Goal: Information Seeking & Learning: Check status

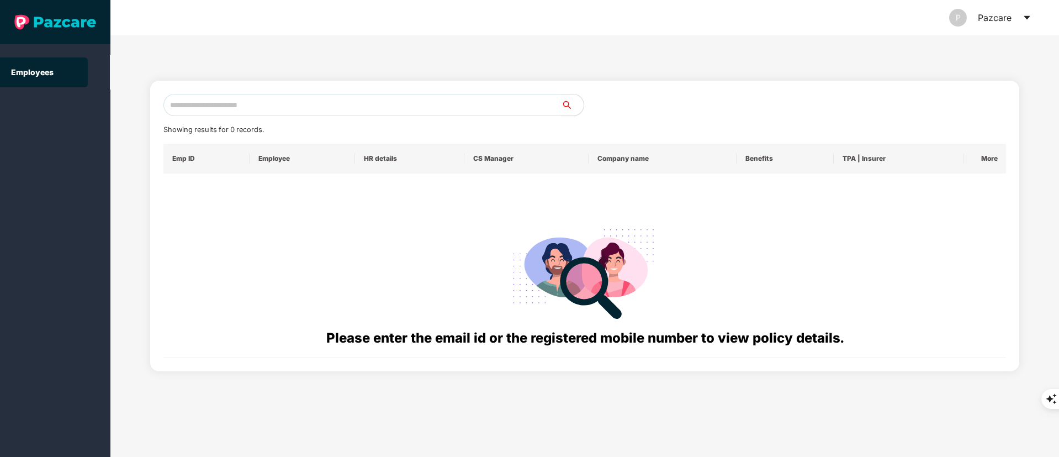
click at [199, 107] on input "text" at bounding box center [362, 105] width 398 height 22
paste input "**********"
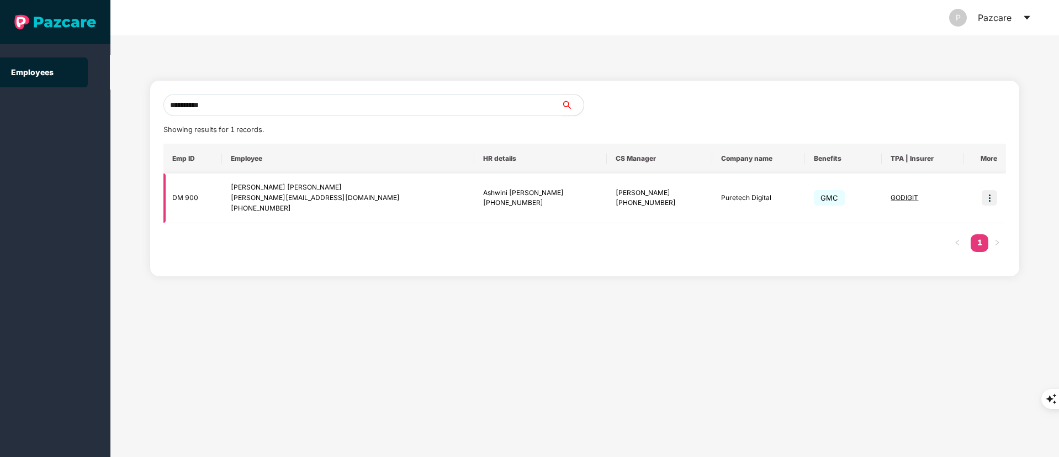
type input "**********"
click at [333, 212] on div "+917977679863" at bounding box center [348, 208] width 234 height 10
click at [990, 198] on img at bounding box center [989, 197] width 15 height 15
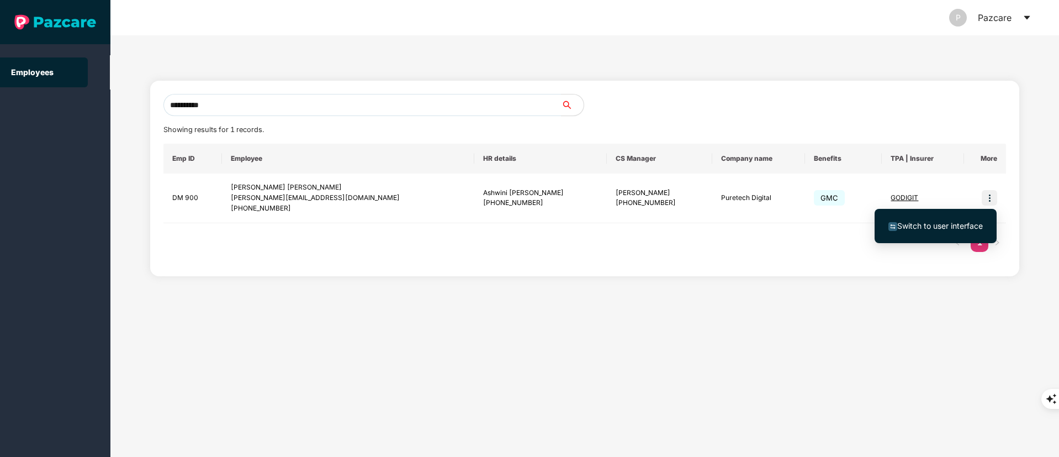
click at [927, 213] on ul "Switch to user interface" at bounding box center [936, 226] width 122 height 34
click at [927, 221] on span "Switch to user interface" at bounding box center [940, 225] width 86 height 9
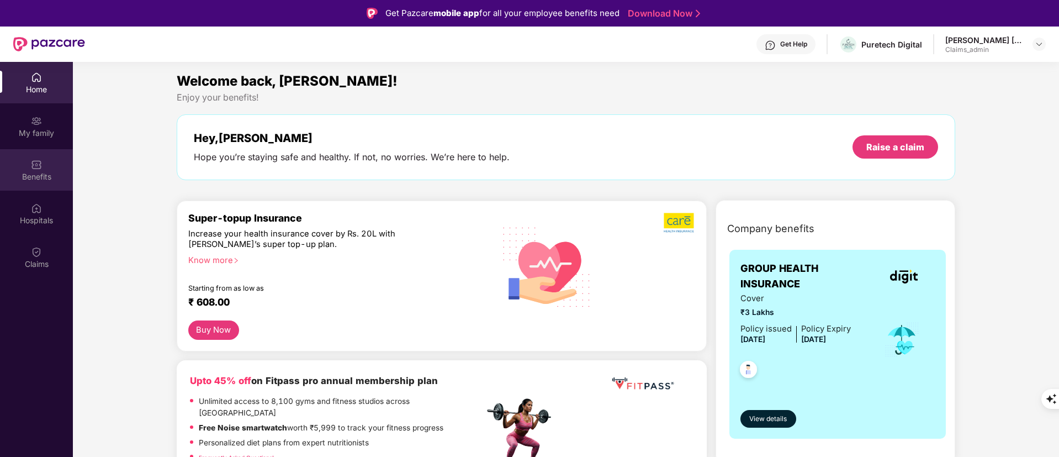
click at [13, 170] on div "Benefits" at bounding box center [36, 169] width 73 height 41
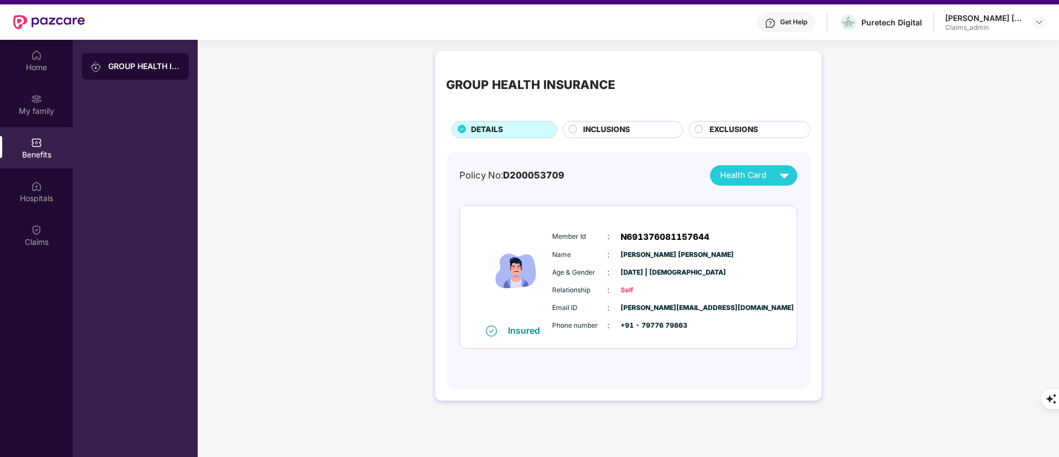
scroll to position [62, 0]
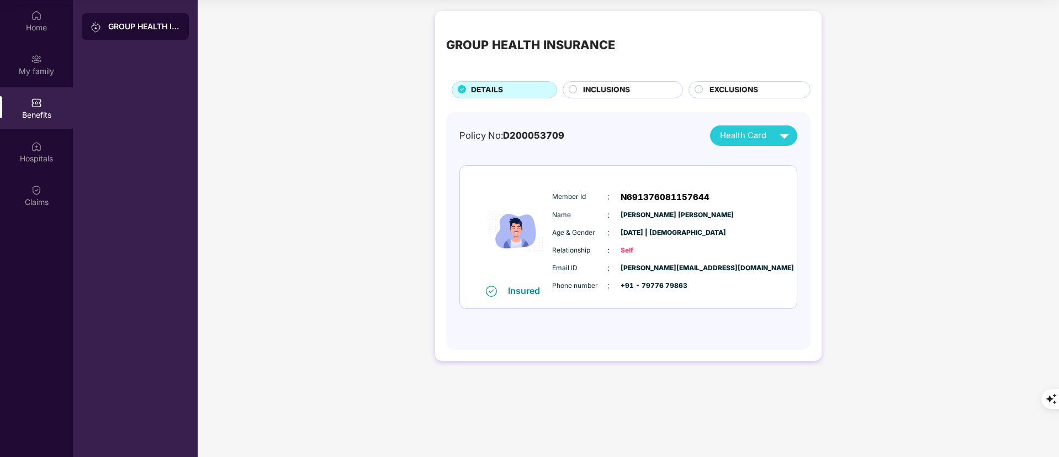
click at [749, 135] on span "Health Card" at bounding box center [743, 135] width 46 height 13
click at [745, 158] on div "Purushottam Ashwin Pal" at bounding box center [775, 161] width 138 height 12
drag, startPoint x: 552, startPoint y: 266, endPoint x: 643, endPoint y: 270, distance: 91.2
click at [695, 292] on div "Member Id : N691376081157644 Name : Purushottam Ashwin Pal Age & Gender : 25 Fe…" at bounding box center [661, 241] width 225 height 113
copy div "Email ID : purushottam.pal@puretech.com Phone number : +91 - 79776 79863"
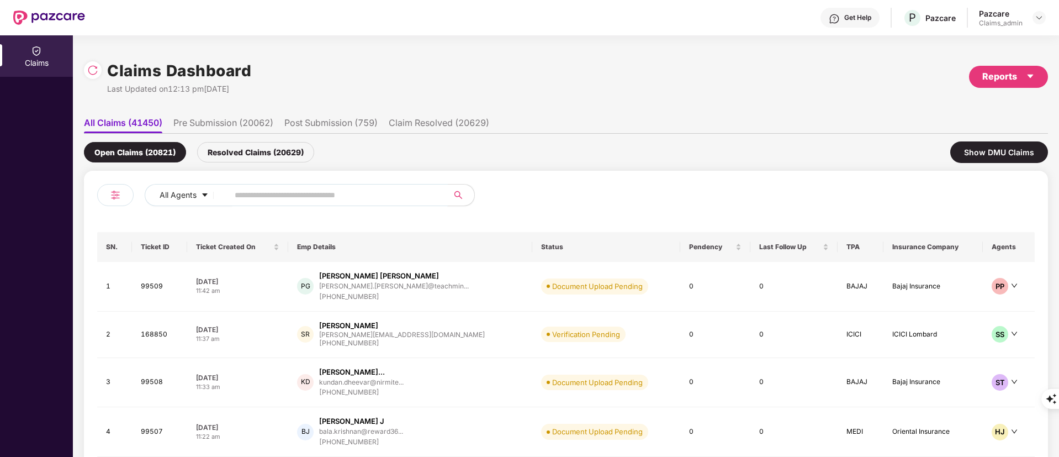
click at [258, 191] on input "text" at bounding box center [334, 195] width 198 height 17
paste input "******"
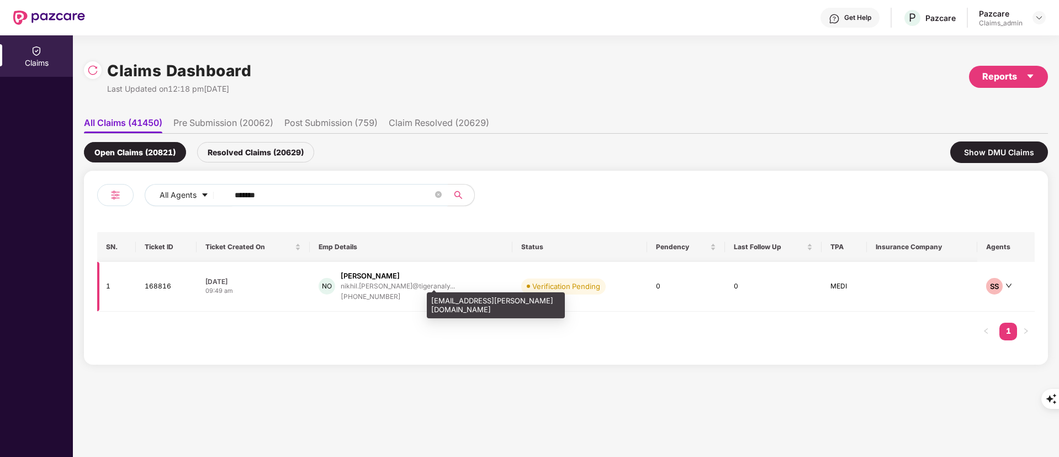
type input "******"
click at [400, 284] on div "nikhil.[PERSON_NAME]@tigeranaly..." at bounding box center [398, 285] width 114 height 7
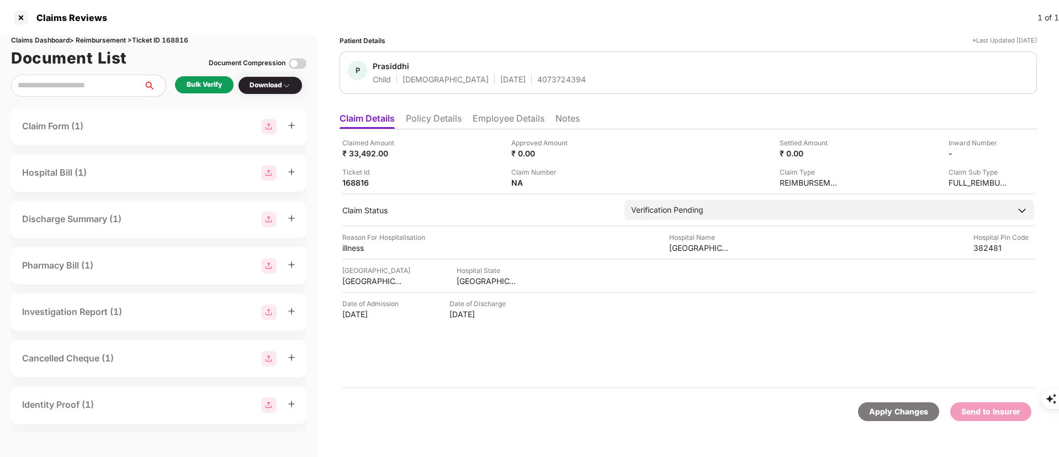
click at [205, 85] on div "Bulk Verify" at bounding box center [204, 85] width 35 height 10
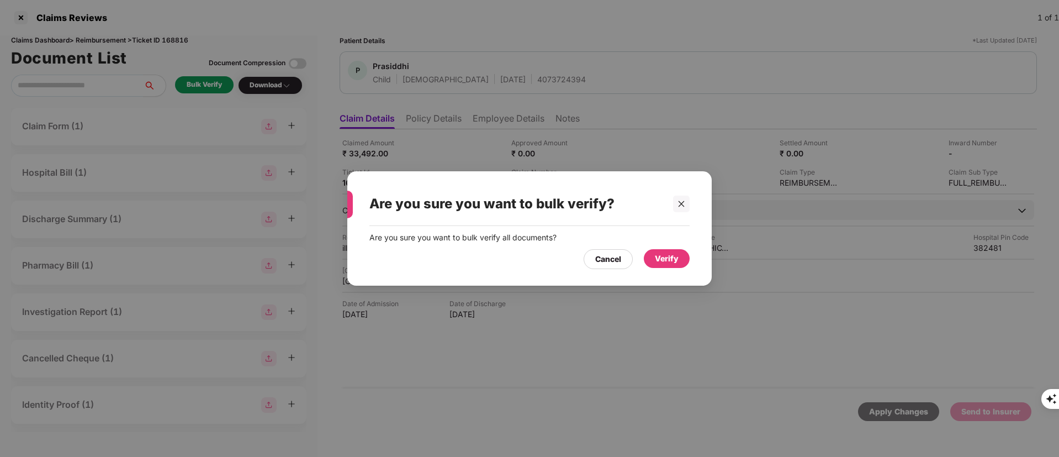
click at [662, 257] on div "Verify" at bounding box center [667, 258] width 24 height 12
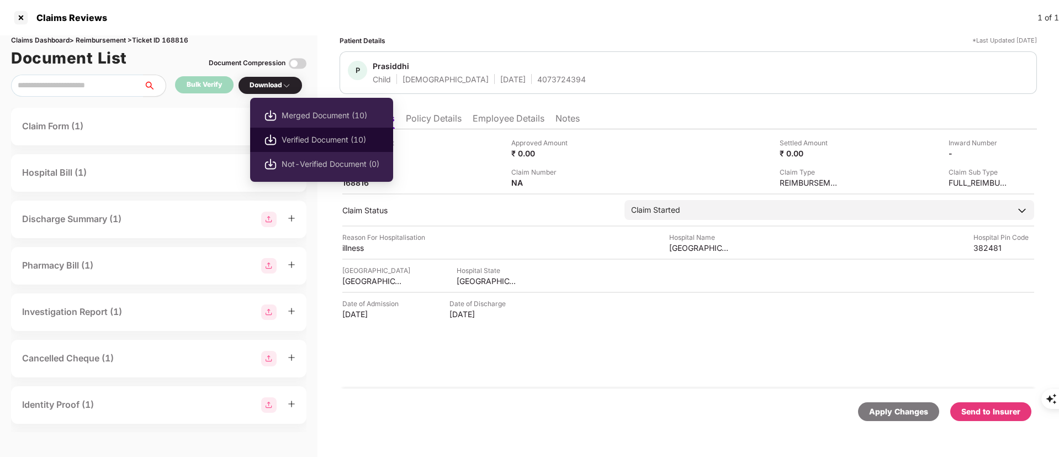
click at [309, 138] on span "Verified Document (10)" at bounding box center [331, 140] width 98 height 12
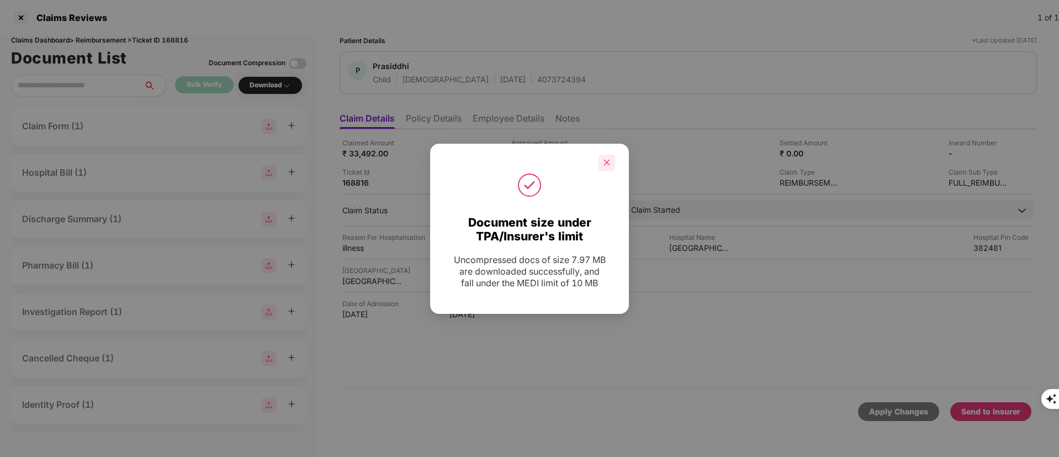
click at [603, 159] on icon "close" at bounding box center [607, 162] width 8 height 8
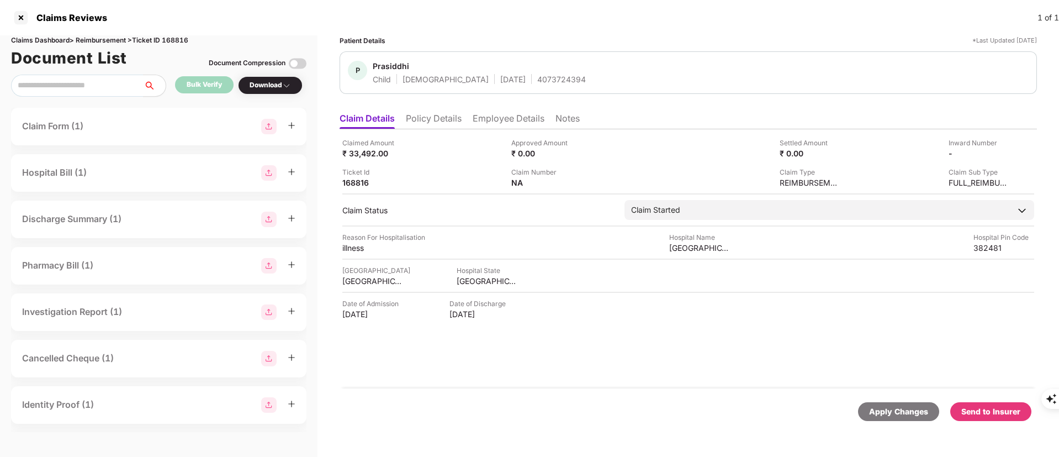
click at [984, 412] on div "Send to Insurer" at bounding box center [990, 411] width 59 height 12
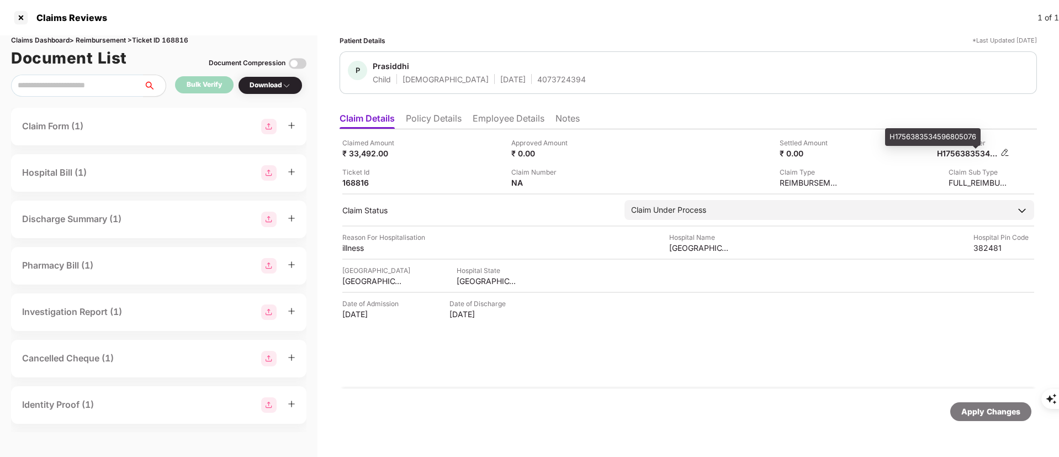
click at [969, 154] on div "H1756383534596805076" at bounding box center [967, 153] width 61 height 10
copy div "H1756383534596805076"
click at [20, 20] on div at bounding box center [21, 18] width 18 height 18
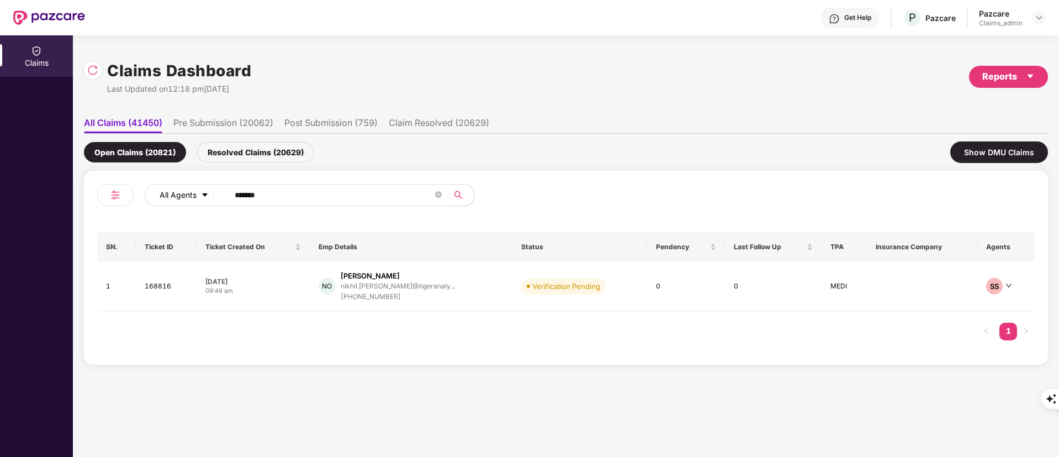
drag, startPoint x: 269, startPoint y: 195, endPoint x: 177, endPoint y: 195, distance: 92.8
click at [177, 195] on div "All Agents ******" at bounding box center [426, 195] width 563 height 22
paste input "text"
type input "******"
click at [391, 284] on div "siddharth.[PERSON_NAME]@tiger..." at bounding box center [397, 285] width 110 height 7
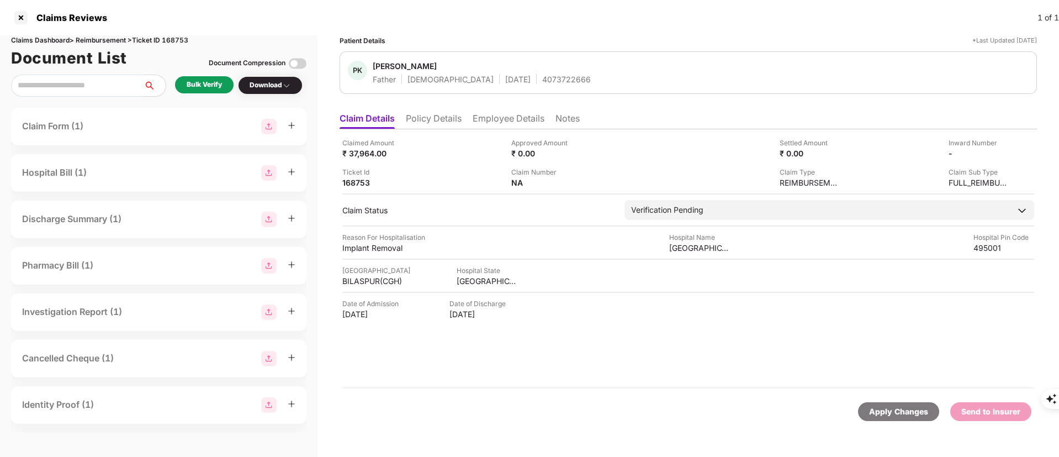
click at [199, 86] on div "Bulk Verify" at bounding box center [204, 85] width 35 height 10
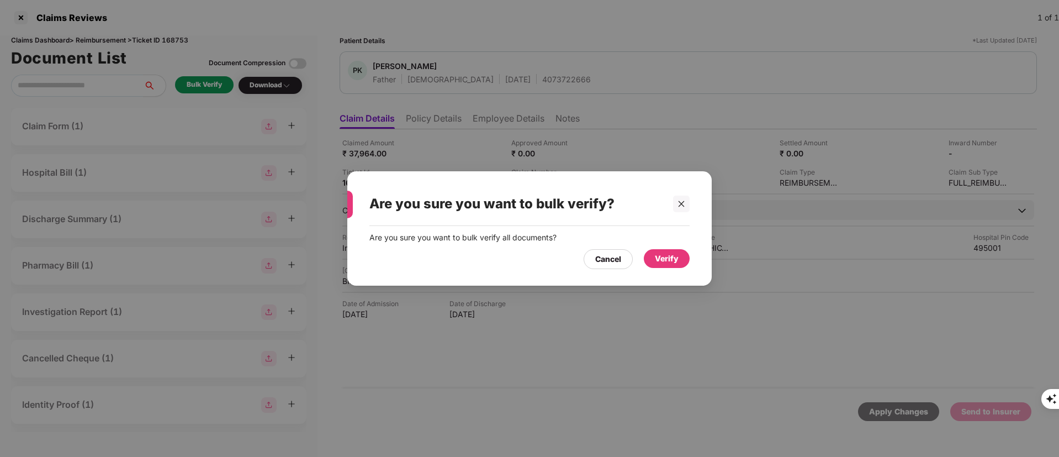
click at [673, 268] on div "Verify" at bounding box center [667, 259] width 46 height 20
click at [670, 263] on div "Verify" at bounding box center [667, 258] width 24 height 12
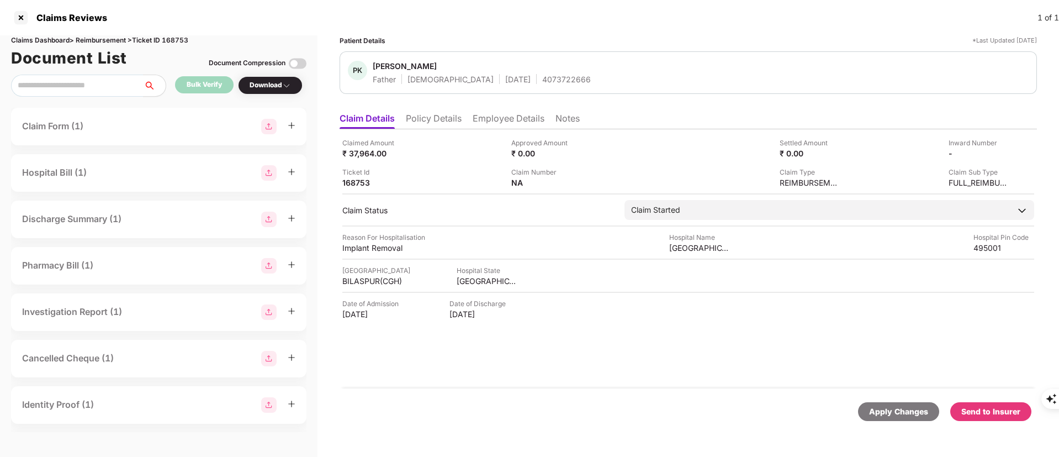
click at [277, 84] on div "Download" at bounding box center [270, 85] width 41 height 10
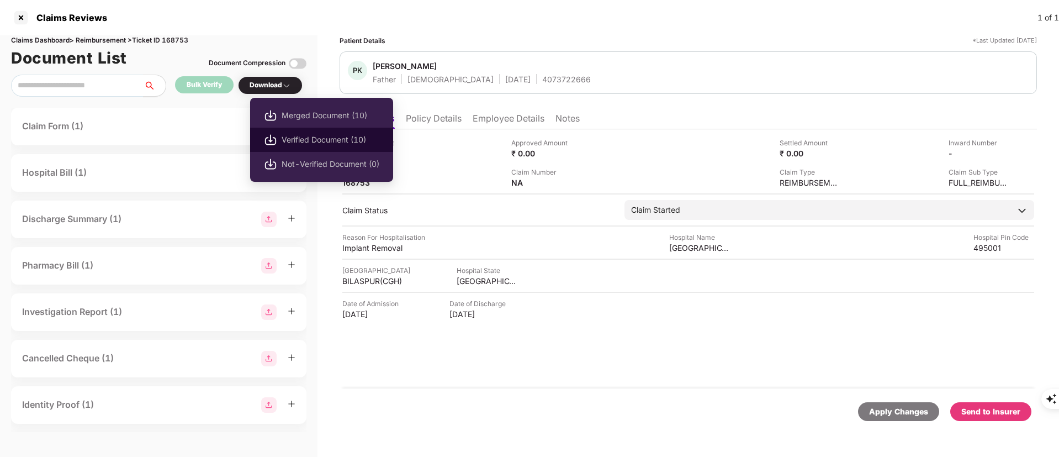
click at [298, 139] on span "Verified Document (10)" at bounding box center [331, 140] width 98 height 12
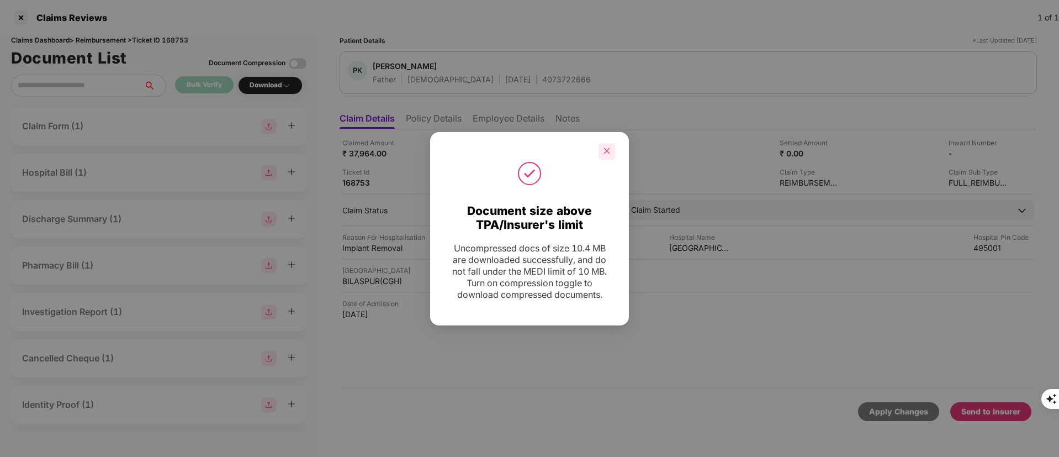
click at [609, 150] on div at bounding box center [607, 151] width 17 height 17
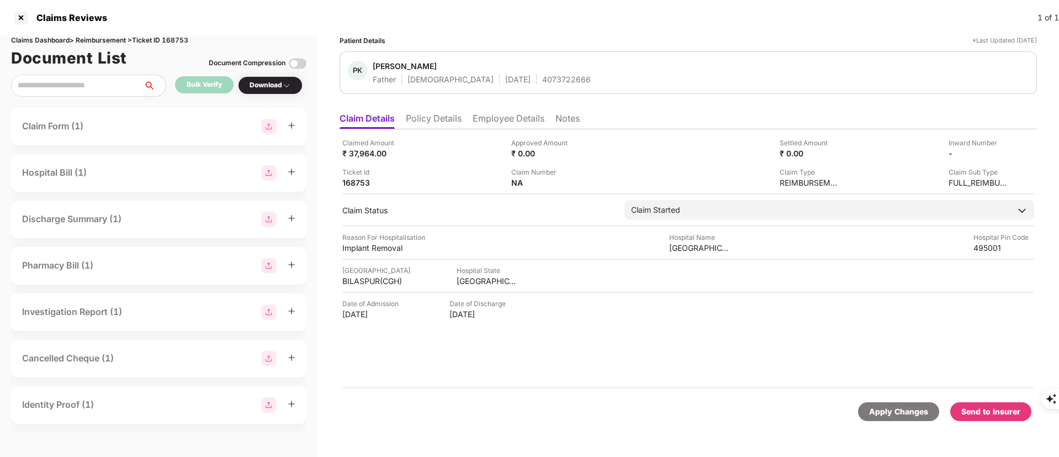
click at [982, 408] on div "Send to Insurer" at bounding box center [990, 411] width 59 height 12
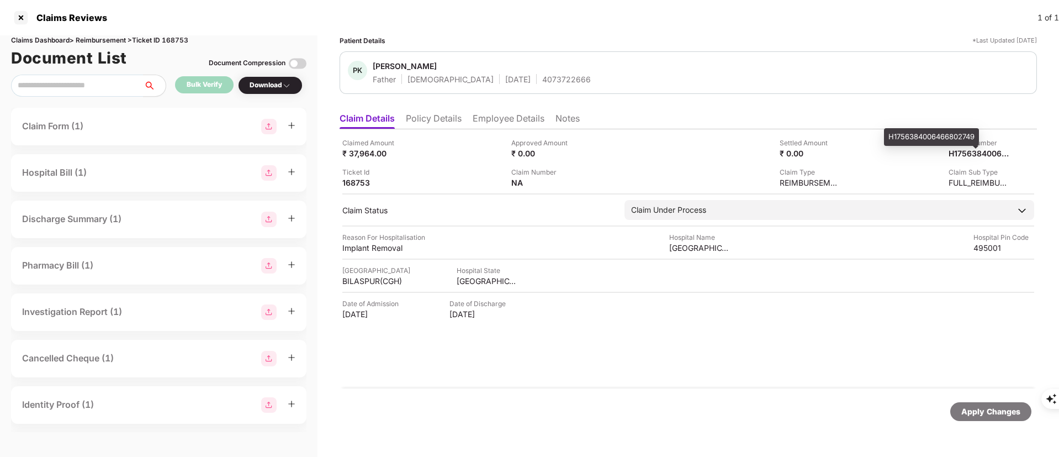
click at [955, 138] on div "H1756384006466802749" at bounding box center [931, 137] width 95 height 18
click at [954, 138] on div "H1756384006466802749" at bounding box center [931, 137] width 95 height 18
copy div "H1756384006466802749"
click at [17, 20] on div at bounding box center [21, 18] width 18 height 18
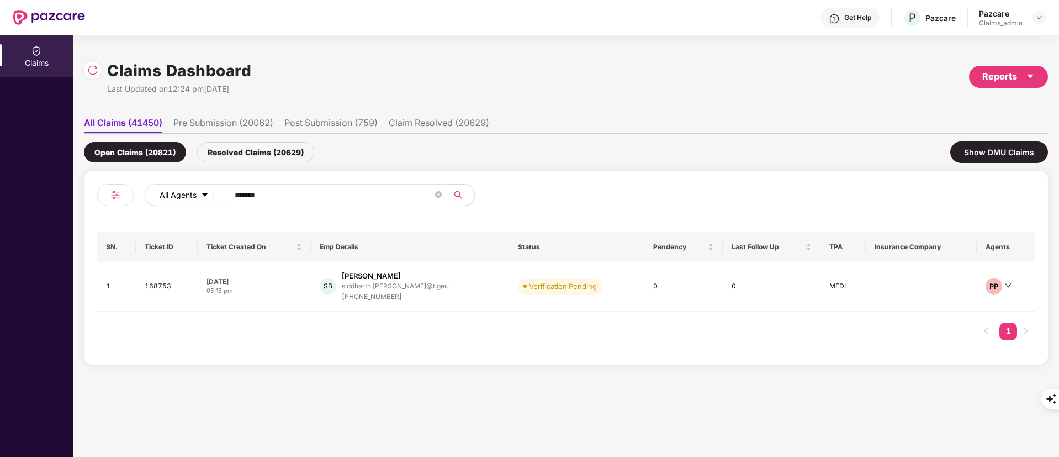
drag, startPoint x: 280, startPoint y: 194, endPoint x: 187, endPoint y: 191, distance: 92.8
click at [188, 192] on div "All Agents ******" at bounding box center [426, 195] width 563 height 22
paste input "text"
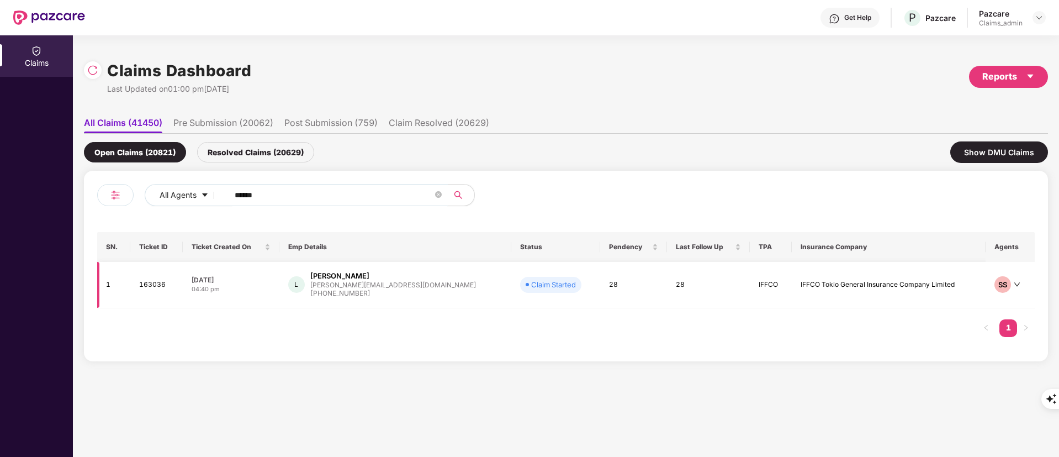
type input "******"
click at [409, 290] on div "L Lokesh [EMAIL_ADDRESS][DOMAIN_NAME] [PHONE_NUMBER]" at bounding box center [395, 285] width 214 height 28
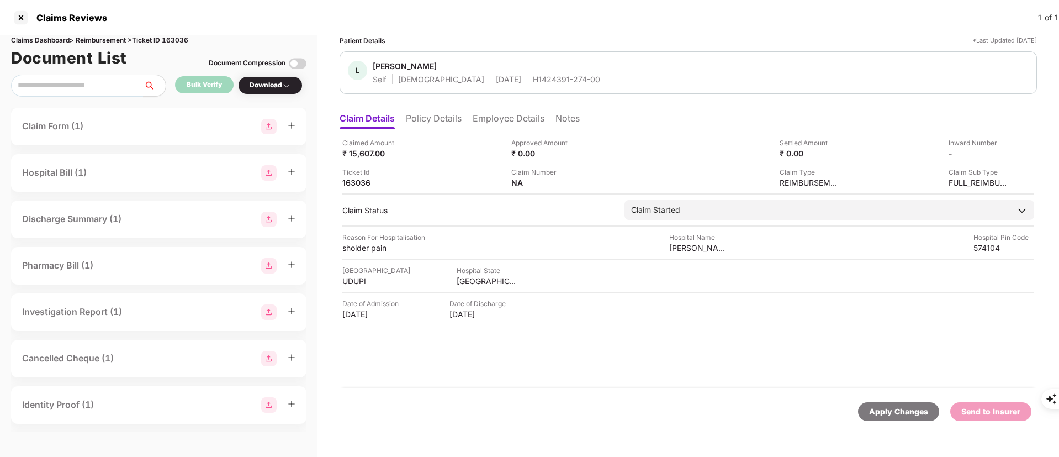
click at [442, 122] on li "Policy Details" at bounding box center [434, 121] width 56 height 16
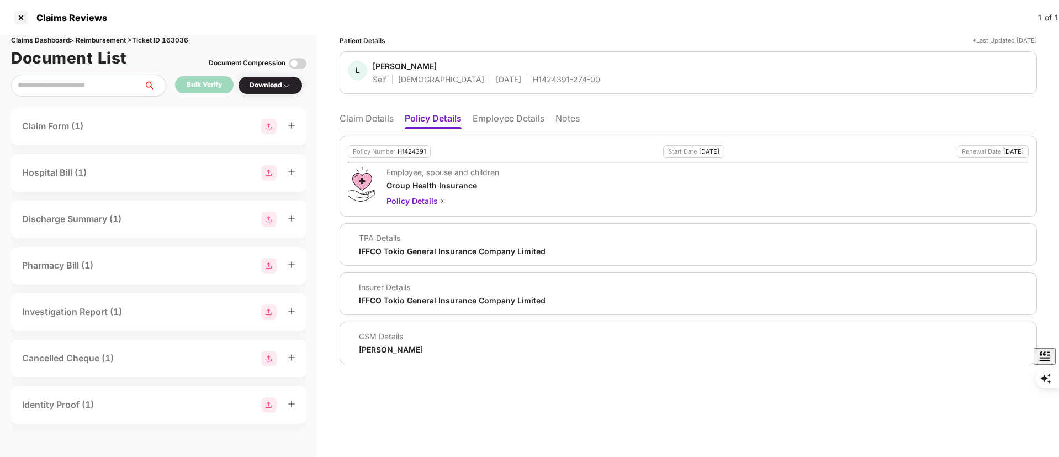
click at [494, 114] on li "Employee Details" at bounding box center [509, 121] width 72 height 16
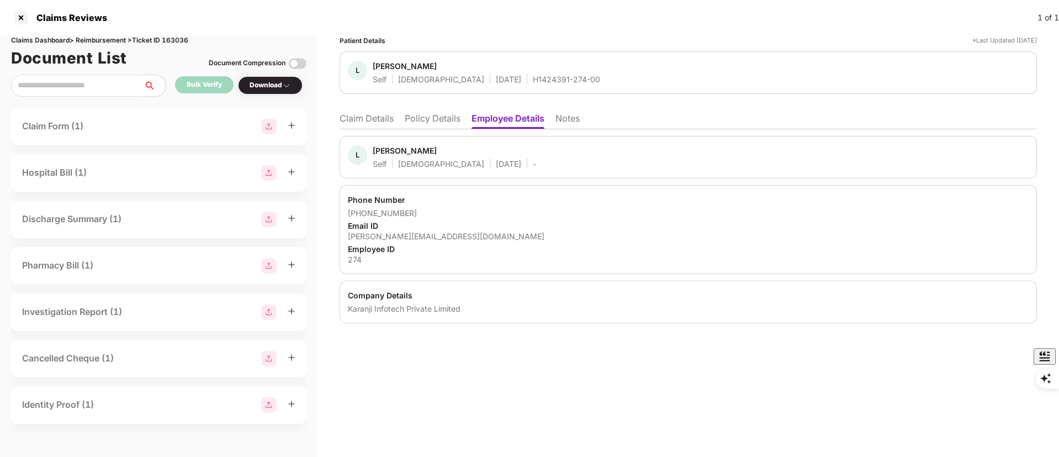
click at [345, 117] on li "Claim Details" at bounding box center [367, 121] width 54 height 16
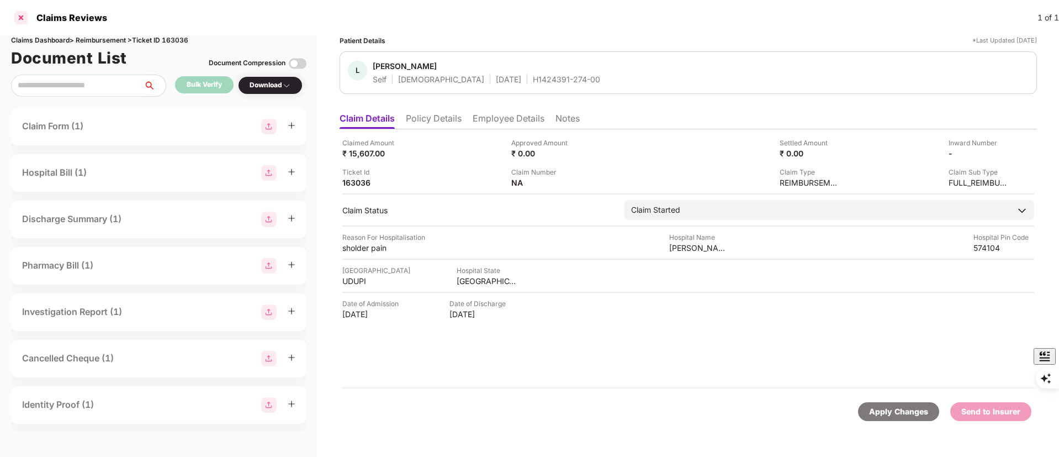
click at [14, 20] on div at bounding box center [21, 18] width 18 height 18
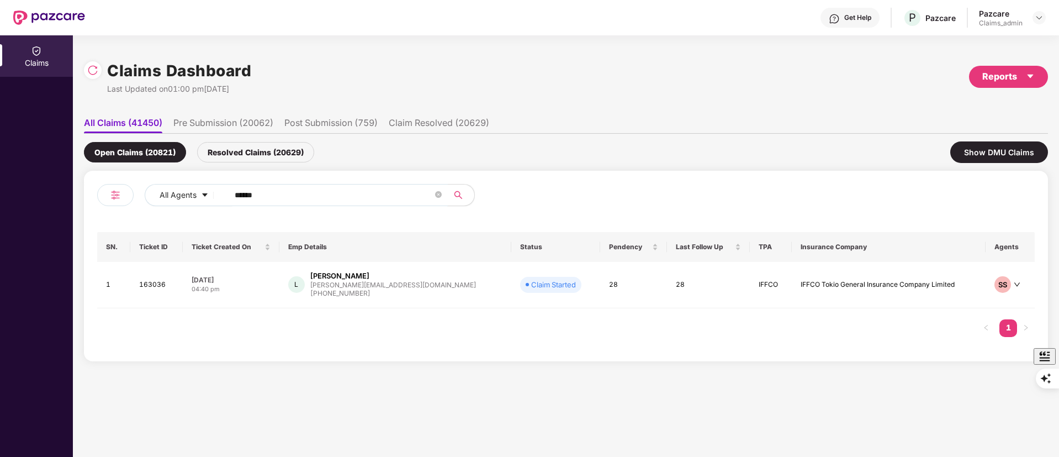
drag, startPoint x: 298, startPoint y: 194, endPoint x: 107, endPoint y: 192, distance: 191.1
click at [107, 192] on div "All Agents ******" at bounding box center [331, 199] width 469 height 31
paste input "text"
type input "******"
click at [351, 281] on div "[PERSON_NAME][EMAIL_ADDRESS][DOMAIN_NAME]" at bounding box center [393, 284] width 166 height 7
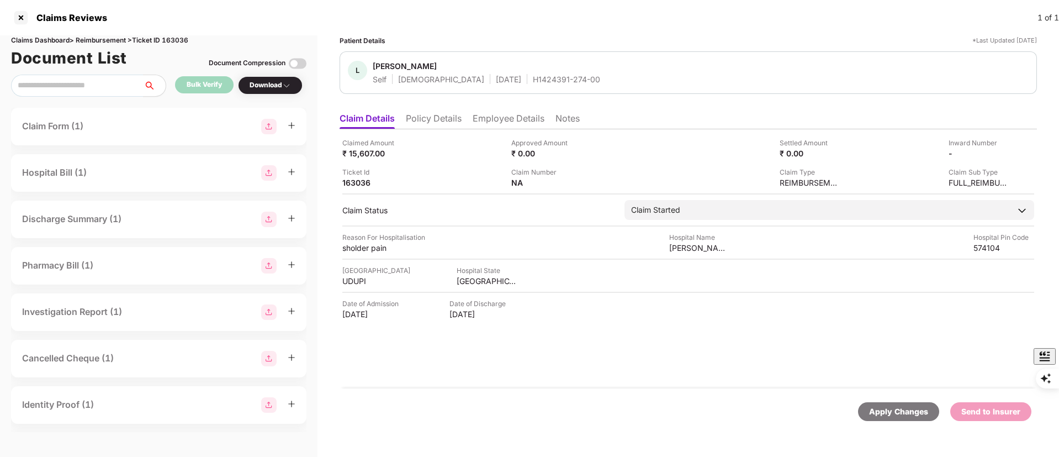
click at [439, 117] on li "Policy Details" at bounding box center [434, 121] width 56 height 16
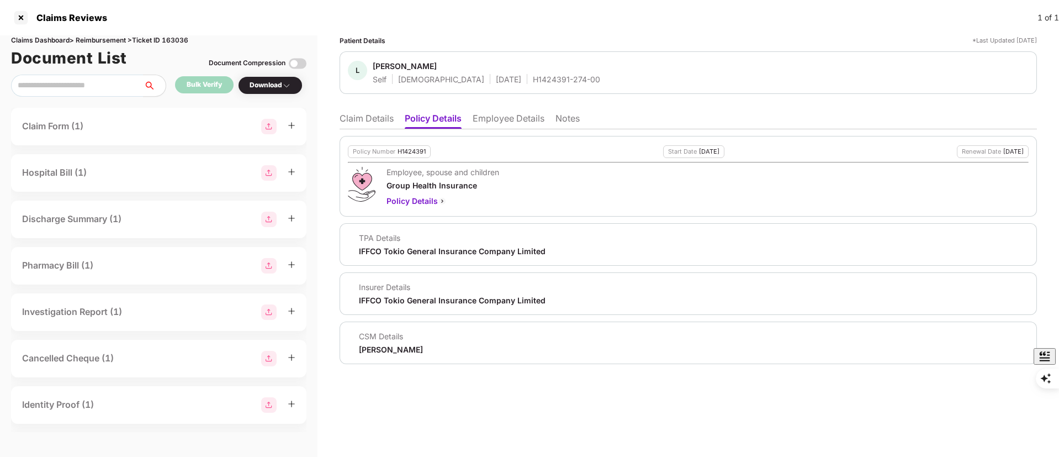
click at [510, 117] on li "Employee Details" at bounding box center [509, 121] width 72 height 16
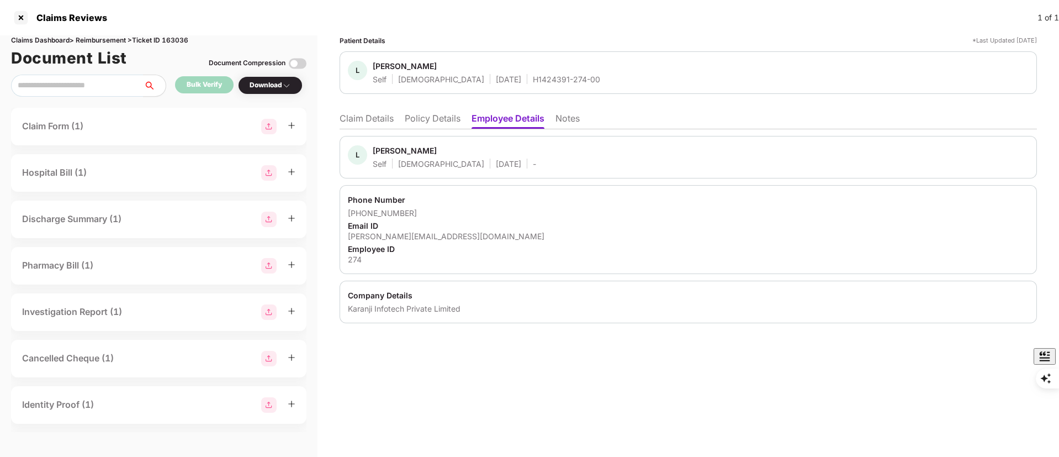
click at [375, 117] on li "Claim Details" at bounding box center [367, 121] width 54 height 16
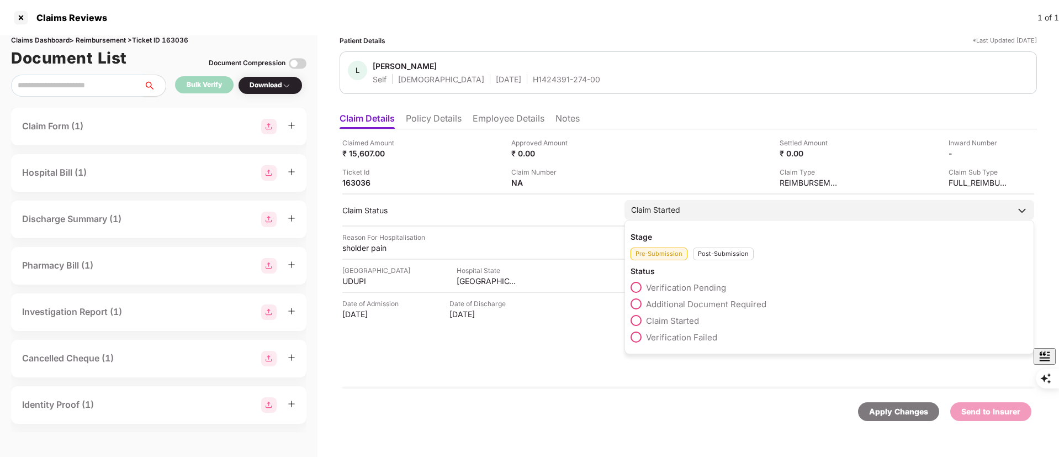
click at [713, 248] on div "Post-Submission" at bounding box center [723, 253] width 61 height 13
click at [672, 351] on span "Claim Closed" at bounding box center [672, 353] width 52 height 10
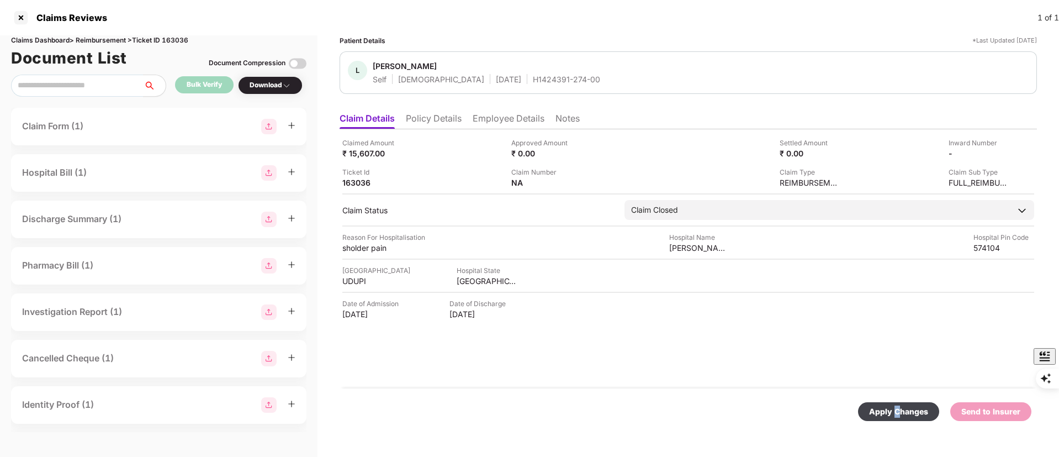
click at [901, 417] on div "Apply Changes" at bounding box center [898, 411] width 81 height 19
click at [21, 20] on div at bounding box center [21, 18] width 18 height 18
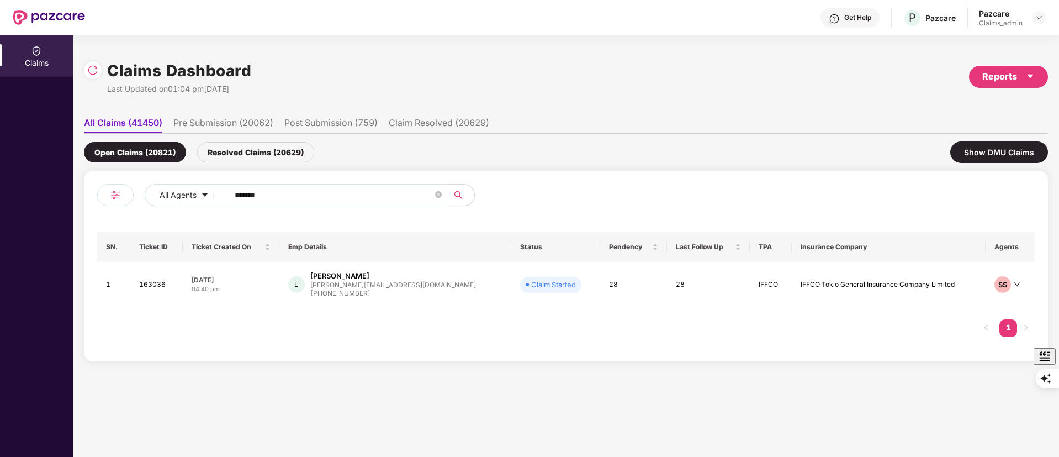
drag, startPoint x: 278, startPoint y: 199, endPoint x: 130, endPoint y: 199, distance: 148.0
click at [130, 199] on div "All Agents ******" at bounding box center [331, 199] width 469 height 31
paste input "text"
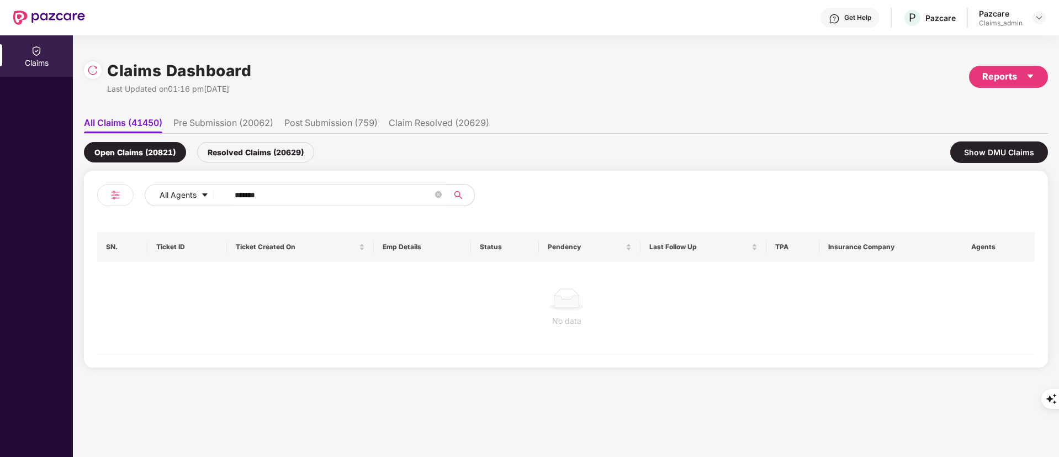
type input "******"
click at [262, 156] on div "Resolved Claims (20629)" at bounding box center [255, 152] width 117 height 20
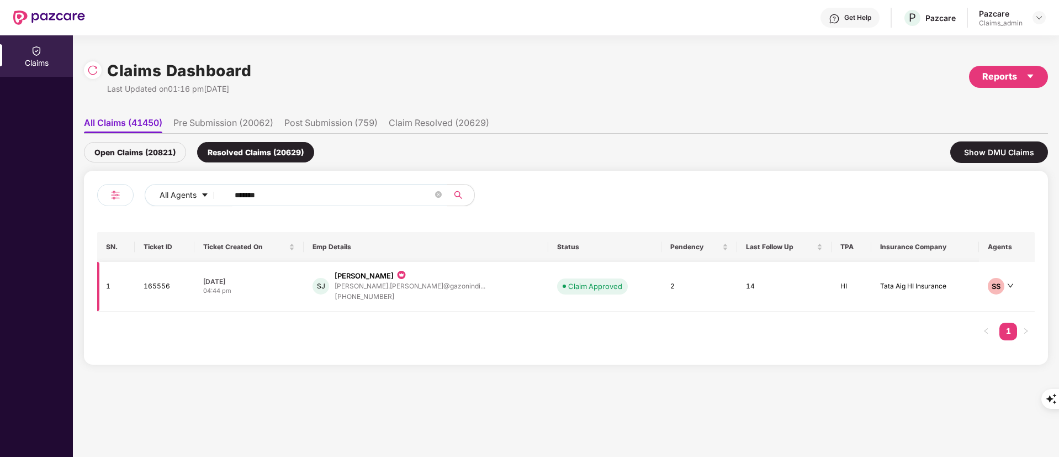
click at [408, 295] on div "[PHONE_NUMBER]" at bounding box center [410, 297] width 151 height 10
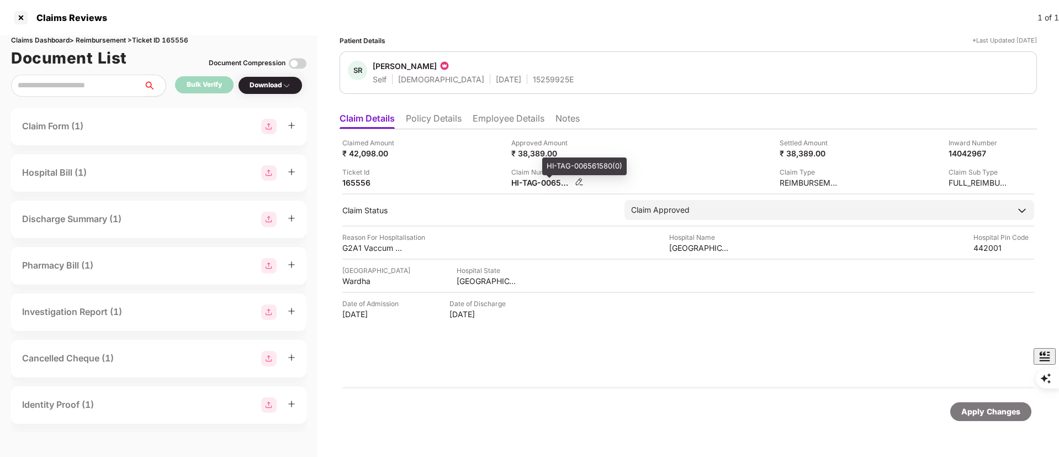
click at [530, 182] on div "HI-TAG-006561580(0)" at bounding box center [541, 182] width 61 height 10
click at [572, 165] on div "HI-TAG-006561580(0)" at bounding box center [584, 166] width 84 height 18
copy div "HI-TAG-006561580(0)"
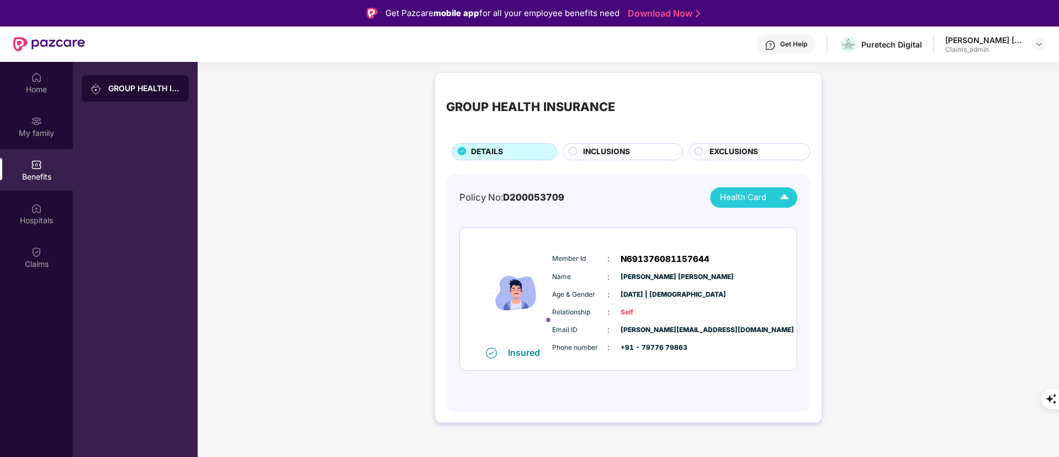
scroll to position [62, 0]
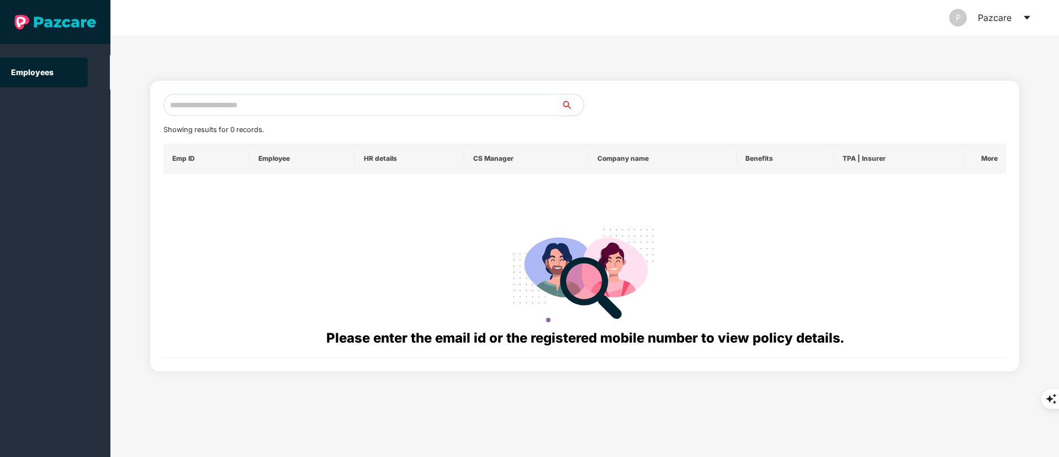
click at [285, 113] on input "text" at bounding box center [362, 105] width 398 height 22
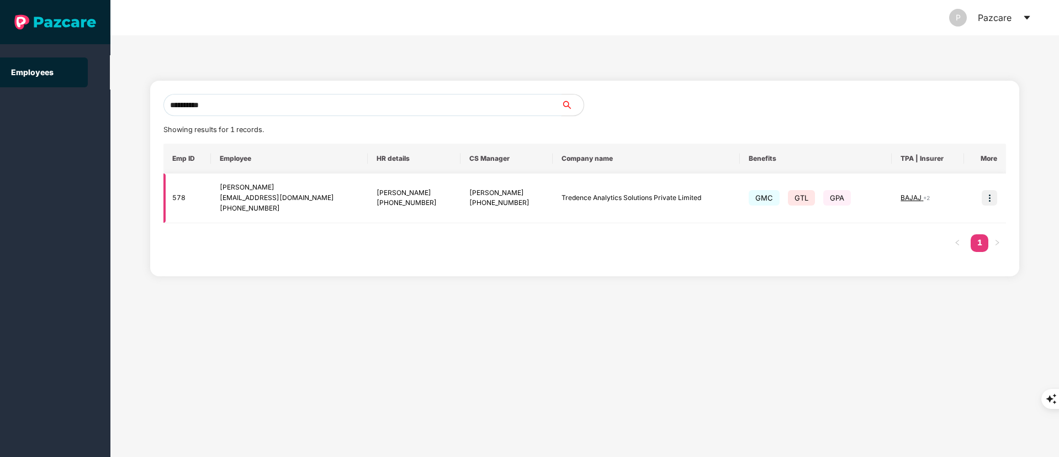
type input "**********"
click at [992, 198] on img at bounding box center [989, 197] width 15 height 15
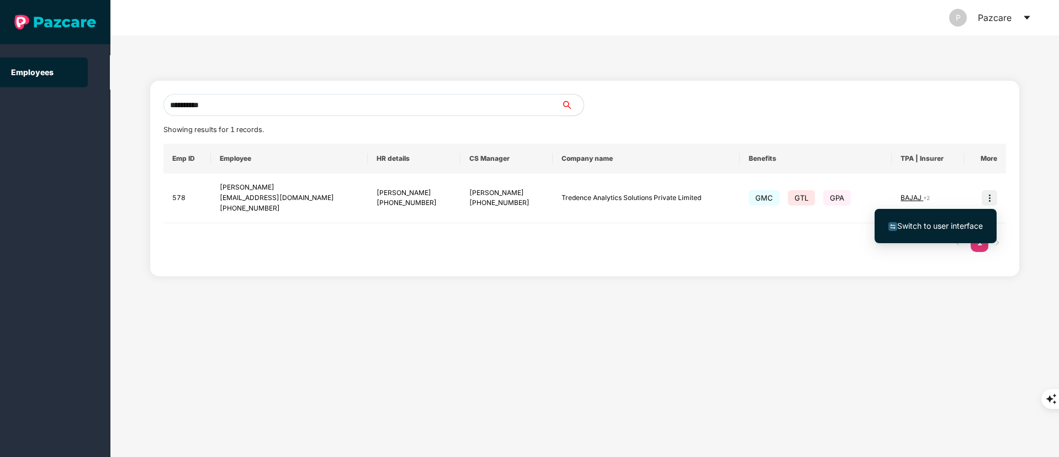
click at [923, 231] on span "Switch to user interface" at bounding box center [936, 226] width 94 height 12
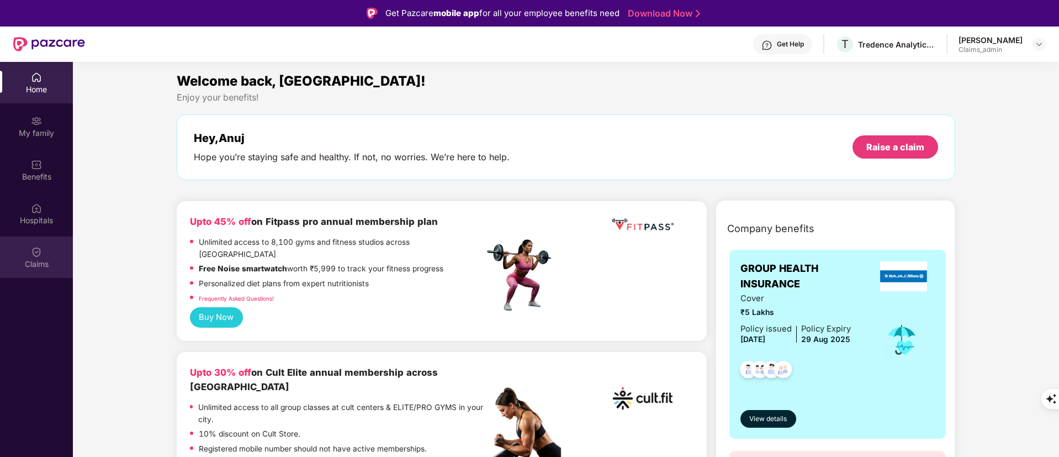
click at [31, 255] on img at bounding box center [36, 251] width 11 height 11
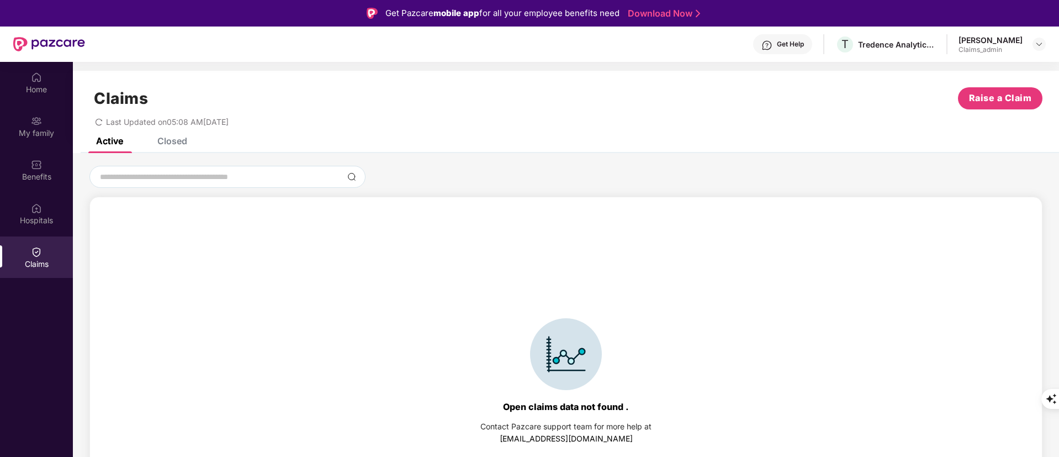
click at [162, 149] on div "Closed" at bounding box center [164, 141] width 46 height 24
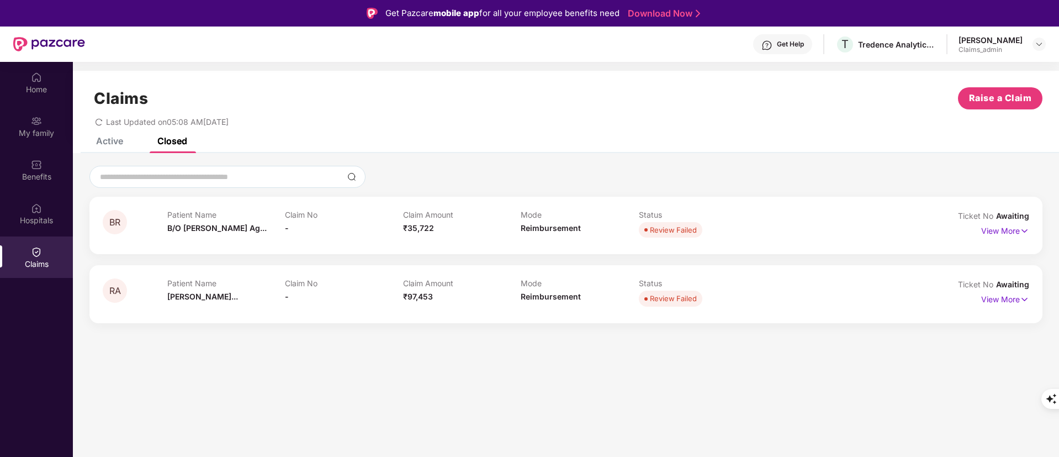
click at [96, 141] on div "Active" at bounding box center [109, 140] width 27 height 11
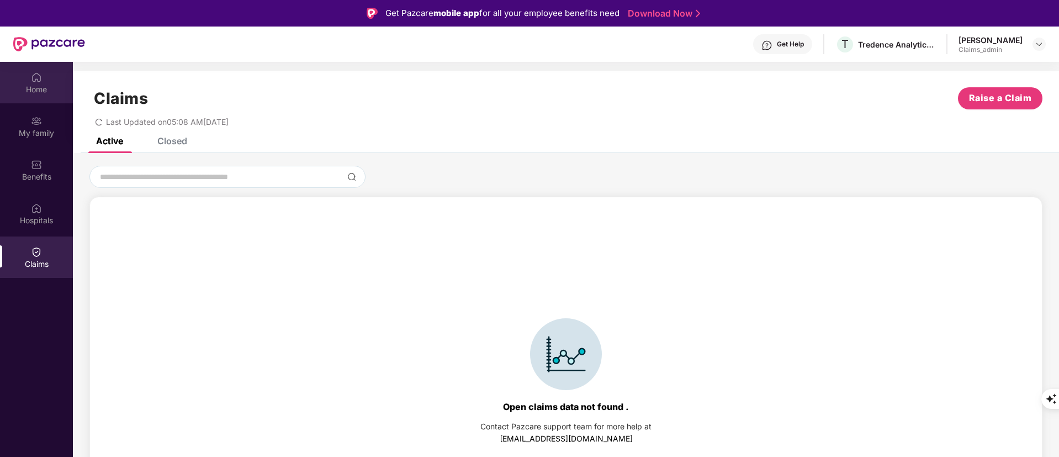
click at [35, 85] on div "Home" at bounding box center [36, 89] width 73 height 11
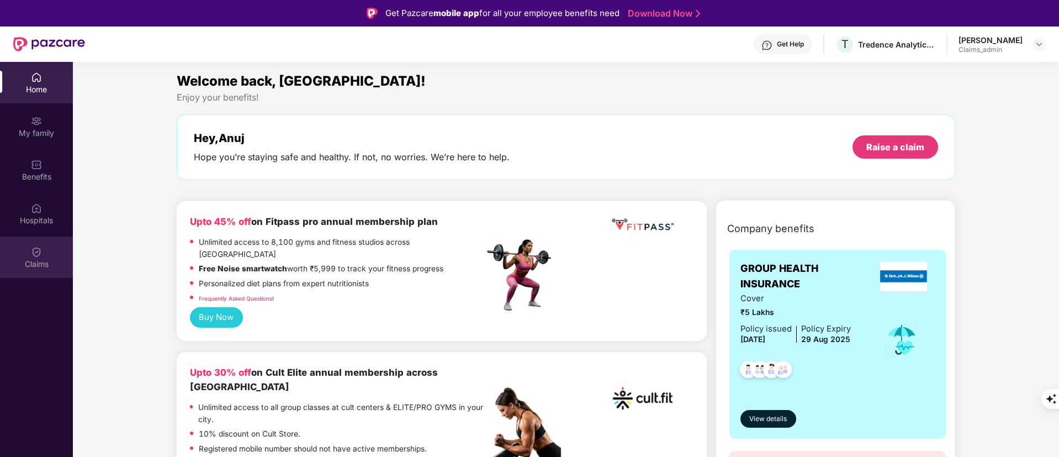
click at [35, 252] on img at bounding box center [36, 251] width 11 height 11
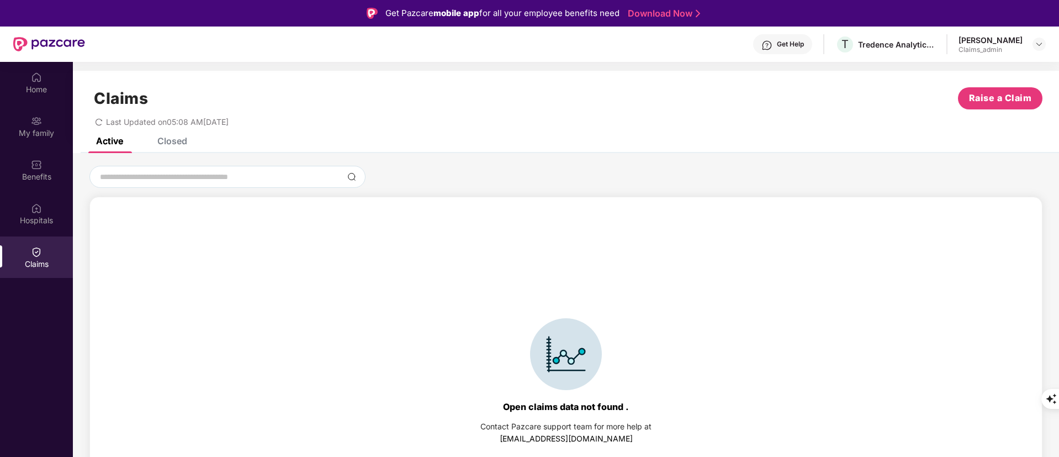
click at [190, 141] on div "Active Closed" at bounding box center [566, 145] width 986 height 15
click at [178, 140] on div "Closed" at bounding box center [172, 140] width 30 height 11
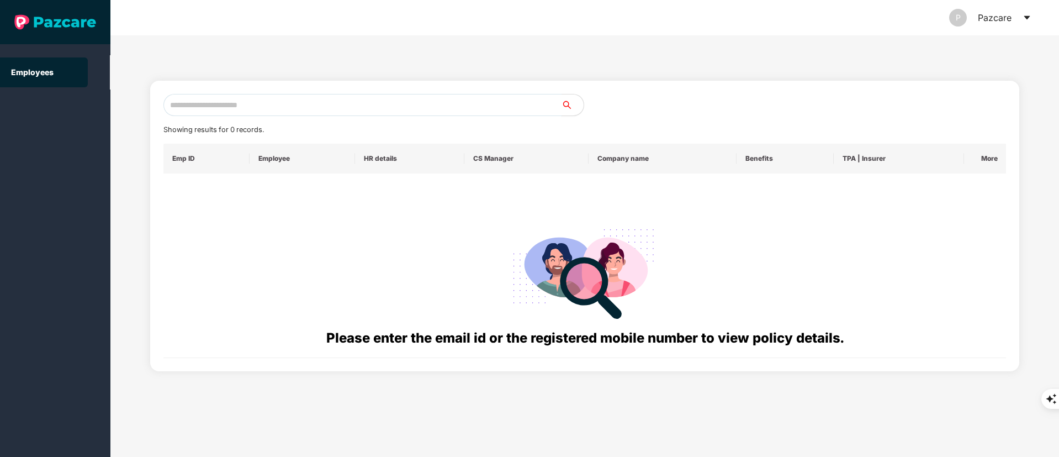
drag, startPoint x: 171, startPoint y: 94, endPoint x: 197, endPoint y: 105, distance: 28.7
click at [175, 96] on input "text" at bounding box center [362, 105] width 398 height 22
paste input "**********"
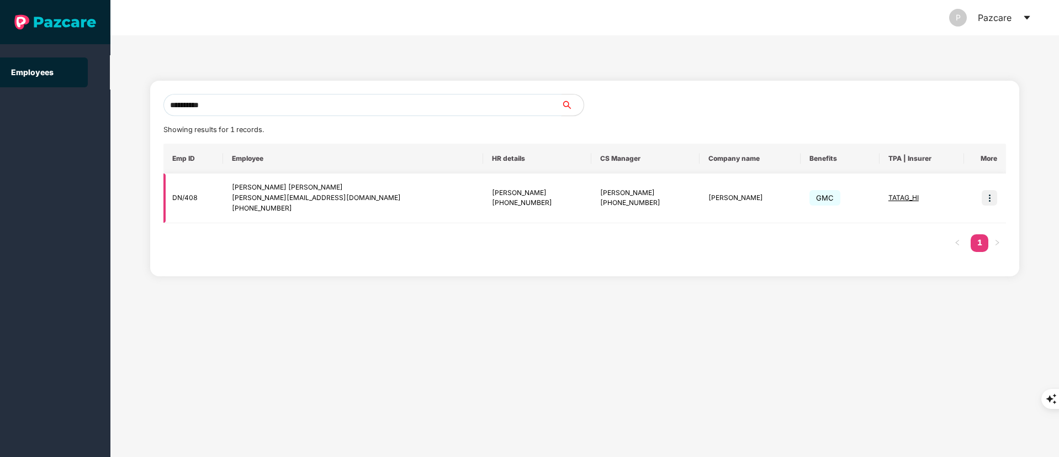
type input "**********"
click at [990, 193] on img at bounding box center [989, 197] width 15 height 15
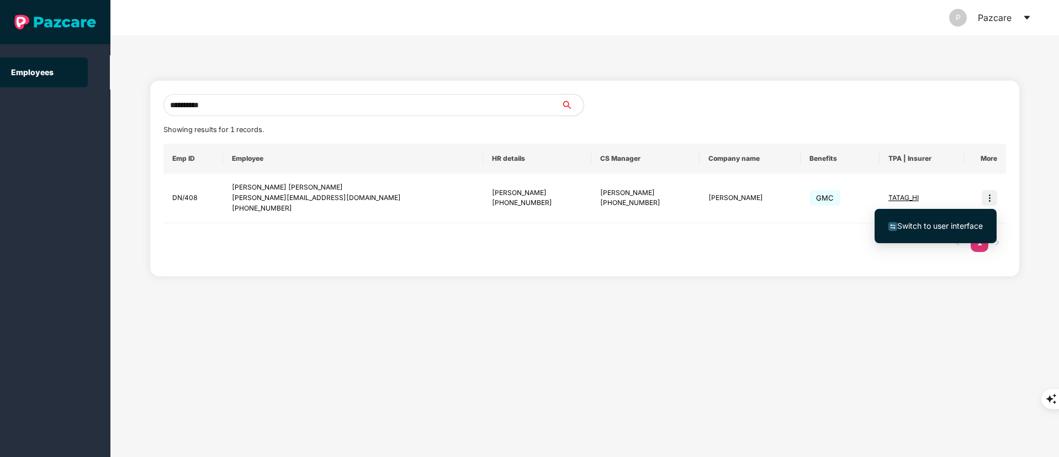
click at [881, 228] on li "Switch to user interface" at bounding box center [936, 225] width 122 height 23
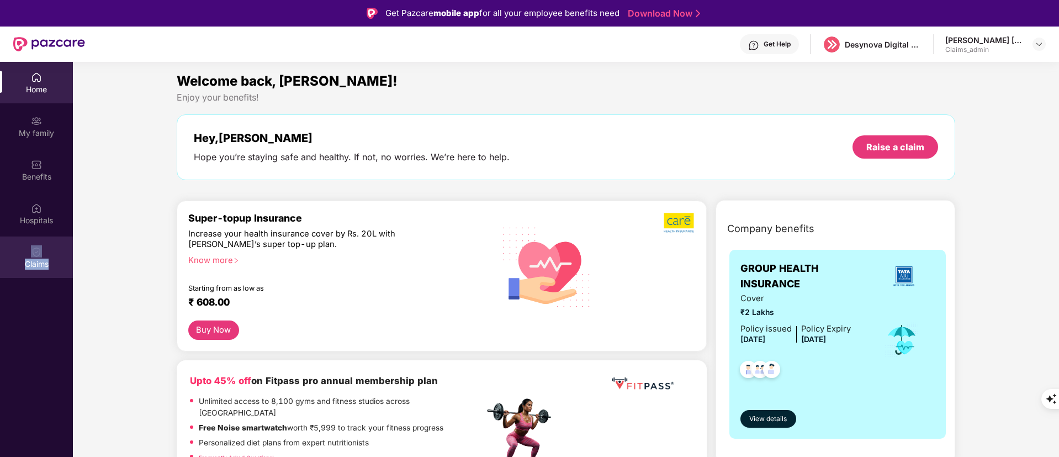
click at [49, 251] on div "Claims" at bounding box center [36, 256] width 73 height 41
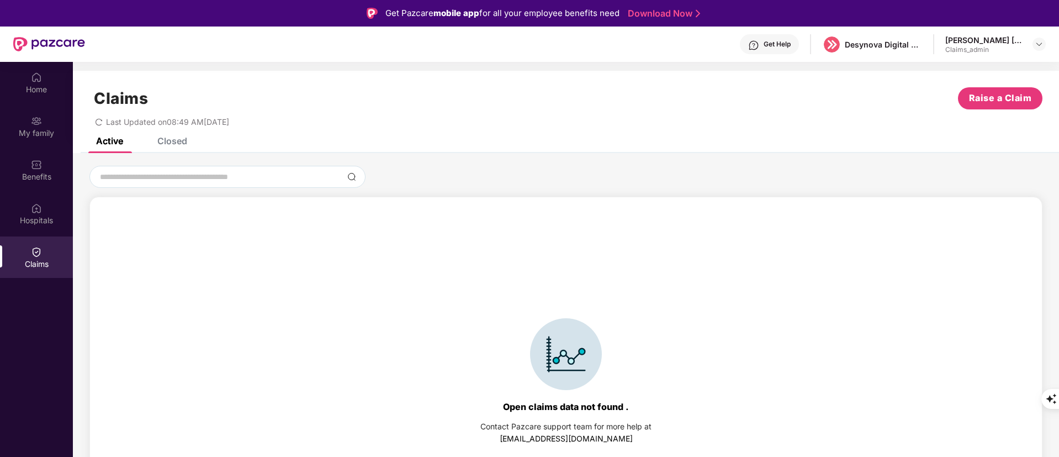
click at [184, 141] on div "Closed" at bounding box center [172, 140] width 30 height 11
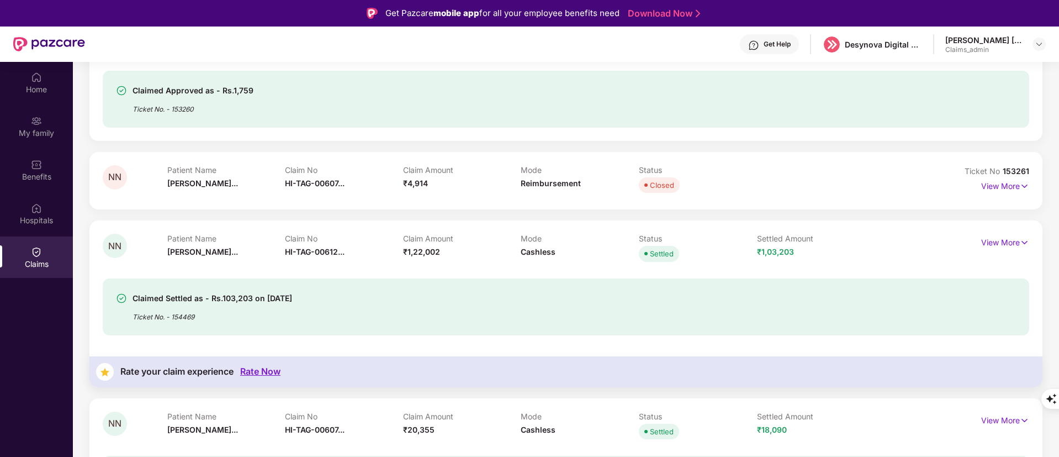
scroll to position [297, 0]
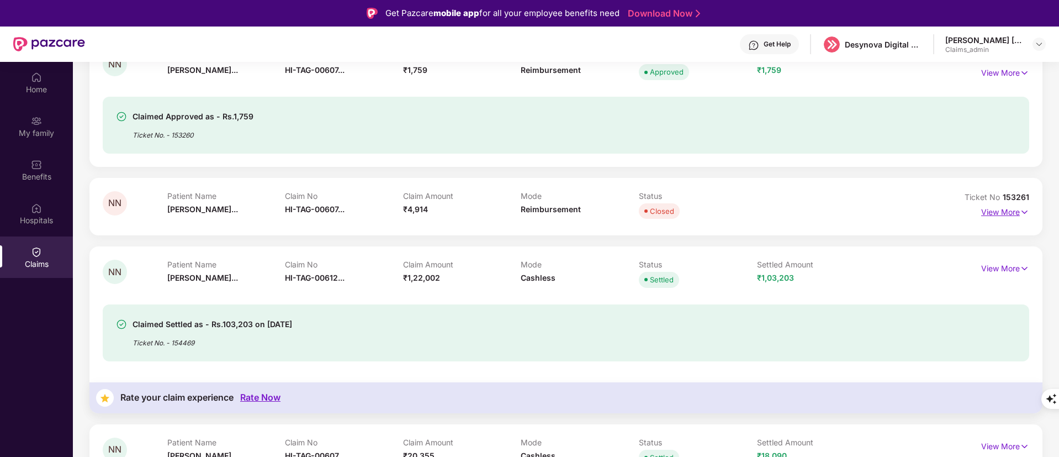
click at [991, 215] on p "View More" at bounding box center [1005, 210] width 48 height 15
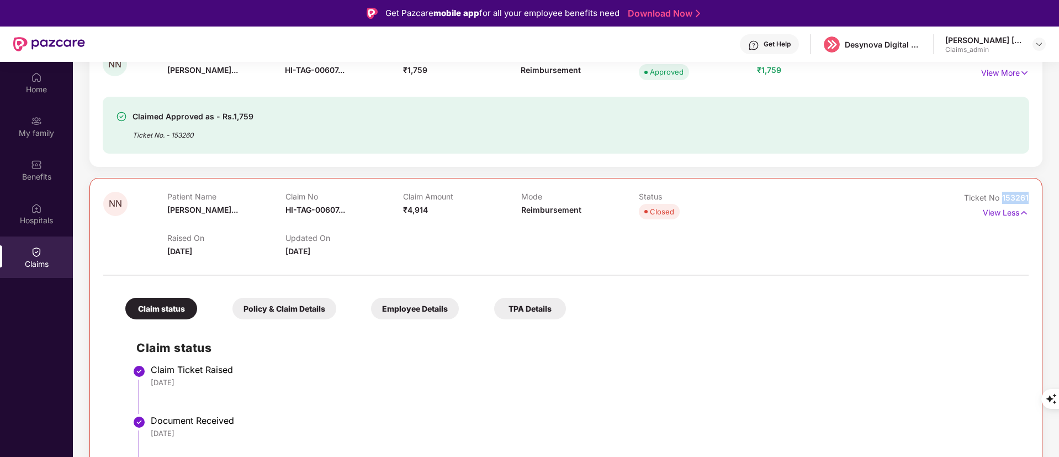
drag, startPoint x: 1002, startPoint y: 197, endPoint x: 1033, endPoint y: 197, distance: 31.5
click at [1033, 197] on div "NN Patient Name Naira Navalki... Claim No HI-TAG-00607... Claim Amount ₹4,914 M…" at bounding box center [565, 420] width 953 height 484
copy span "153261"
